Goal: Information Seeking & Learning: Get advice/opinions

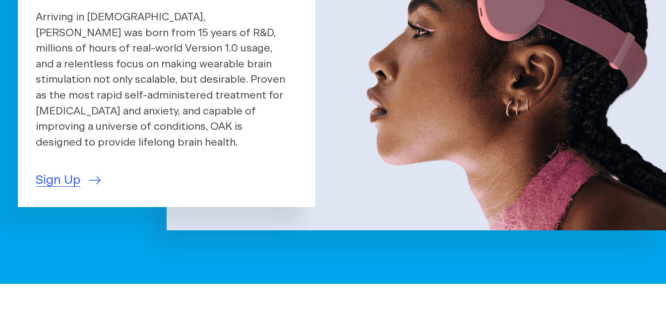
scroll to position [168, 0]
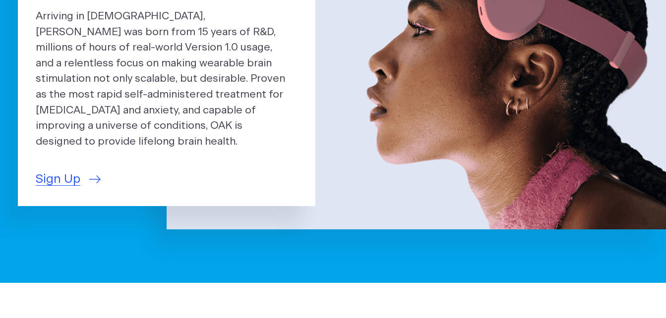
click at [431, 97] on img at bounding box center [416, 62] width 499 height 333
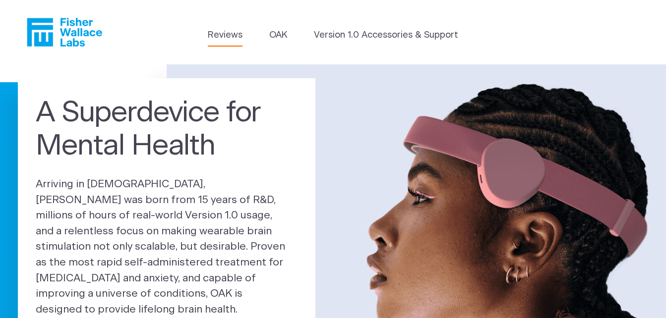
click at [234, 35] on link "Reviews" at bounding box center [225, 35] width 35 height 13
